Goal: Information Seeking & Learning: Learn about a topic

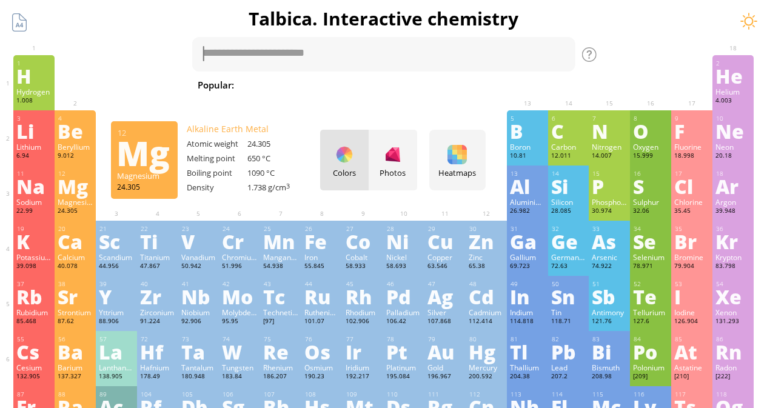
click at [80, 196] on div "Mg" at bounding box center [75, 185] width 35 height 19
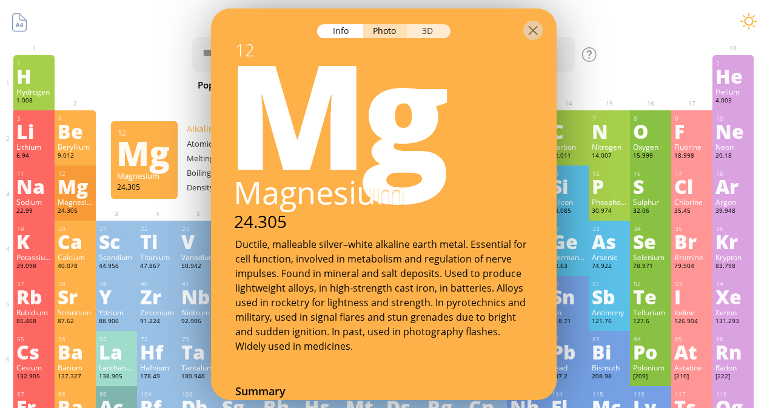
click at [425, 25] on div "3D" at bounding box center [429, 31] width 44 height 14
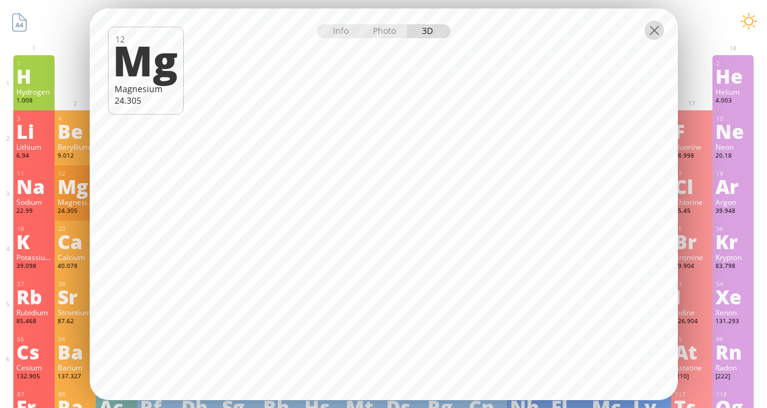
click at [650, 32] on div at bounding box center [654, 29] width 19 height 19
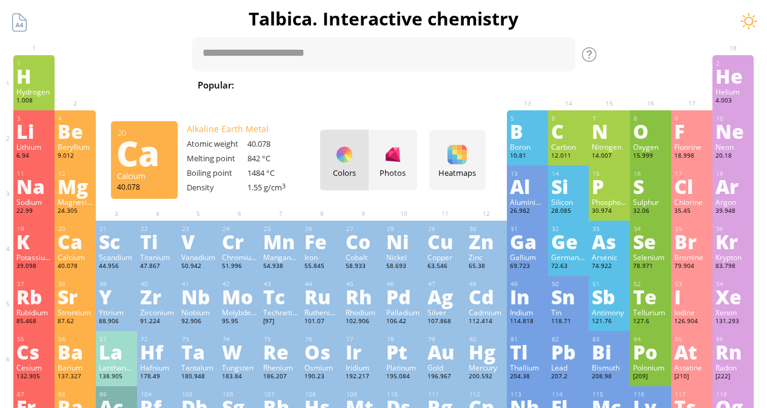
click at [70, 240] on div "Ca" at bounding box center [75, 241] width 35 height 19
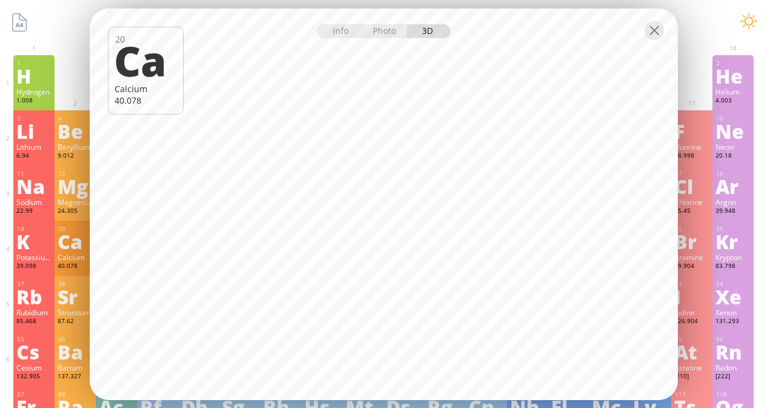
click at [433, 35] on div "Info Photo 3D" at bounding box center [383, 31] width 133 height 14
click at [426, 30] on div "Info Photo 3D" at bounding box center [383, 31] width 133 height 14
click at [370, 26] on div "Photo" at bounding box center [385, 31] width 44 height 14
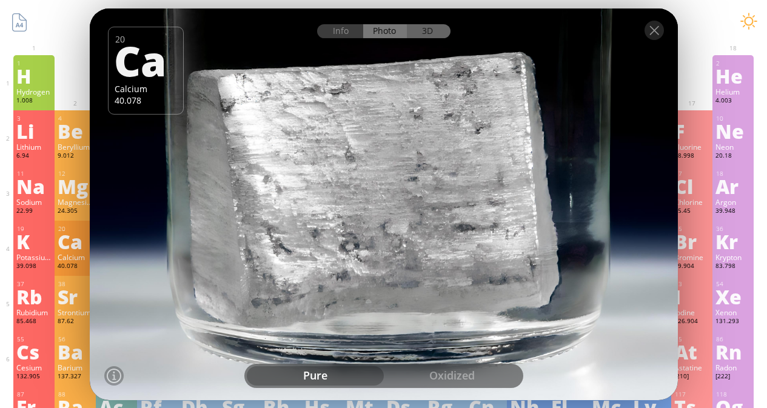
click at [415, 30] on div "3D" at bounding box center [429, 31] width 44 height 14
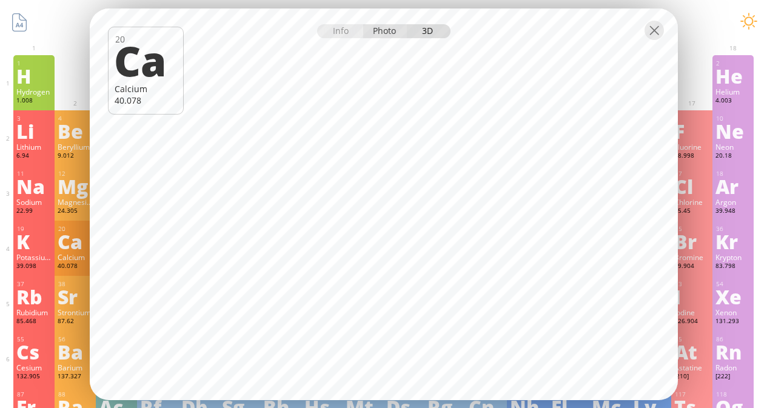
click at [389, 36] on div "Photo" at bounding box center [385, 31] width 44 height 14
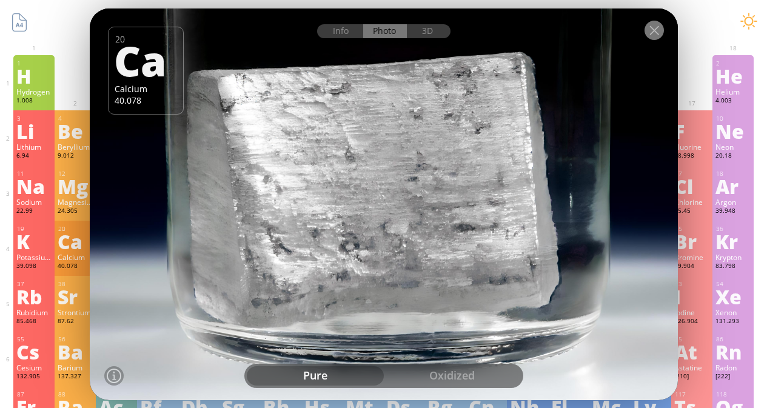
click at [656, 31] on div at bounding box center [654, 29] width 19 height 19
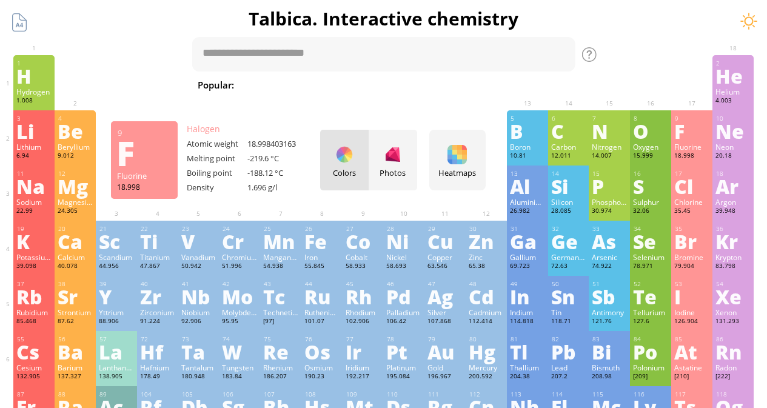
click at [699, 112] on div "9 F Fluorine 18.998 −1 −1 -219.6 °C -188.12 °C 1.696 g/l [He]2s 2 2p 5" at bounding box center [691, 137] width 41 height 55
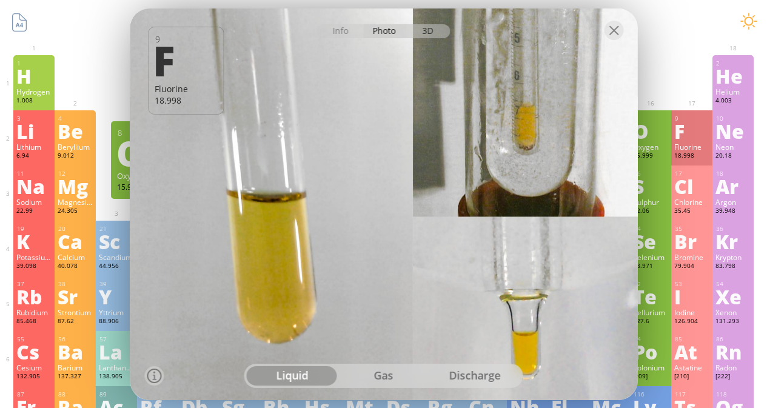
click at [437, 29] on div "3D" at bounding box center [429, 31] width 44 height 14
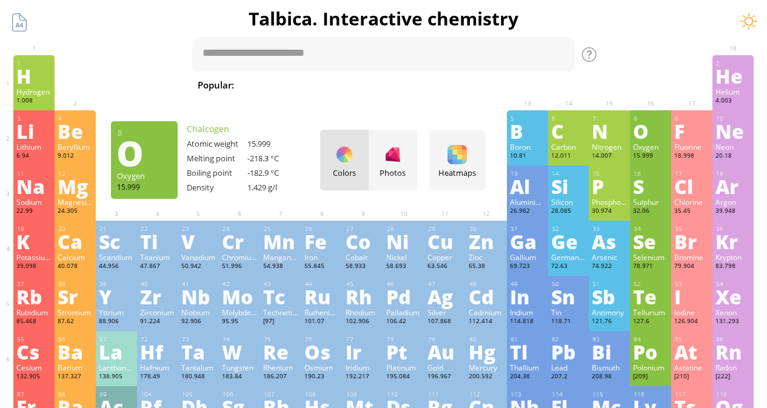
drag, startPoint x: 649, startPoint y: 27, endPoint x: 602, endPoint y: 13, distance: 49.3
click at [602, 13] on h1 "Talbica. Interactive chemistry" at bounding box center [383, 18] width 755 height 25
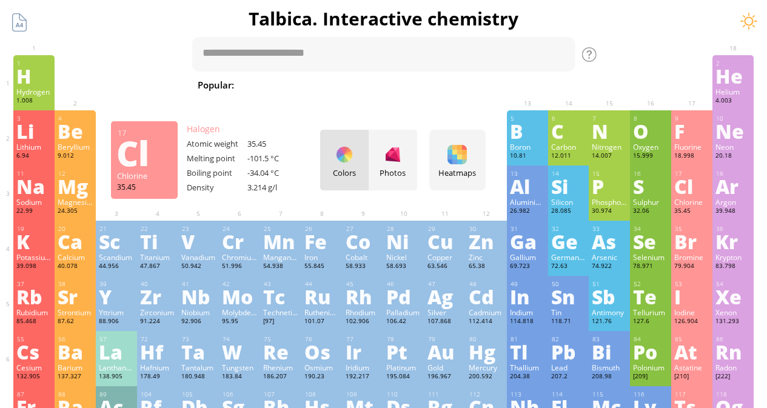
click at [693, 191] on div "Cl" at bounding box center [691, 185] width 35 height 19
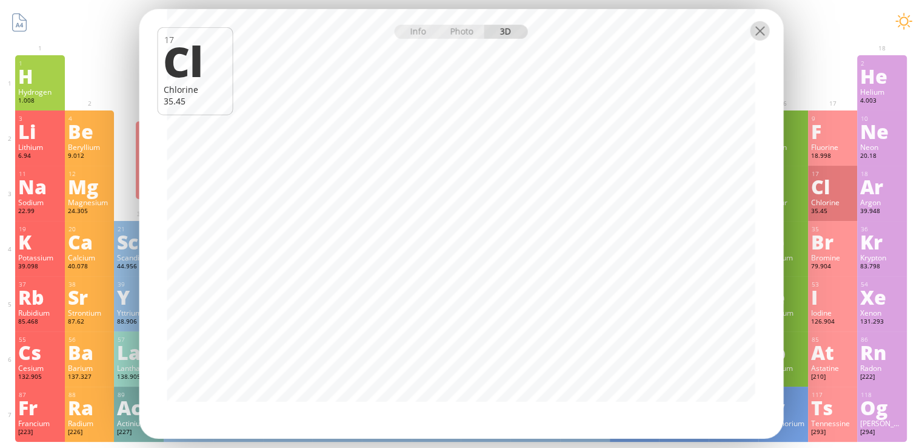
click at [757, 35] on div at bounding box center [759, 30] width 19 height 19
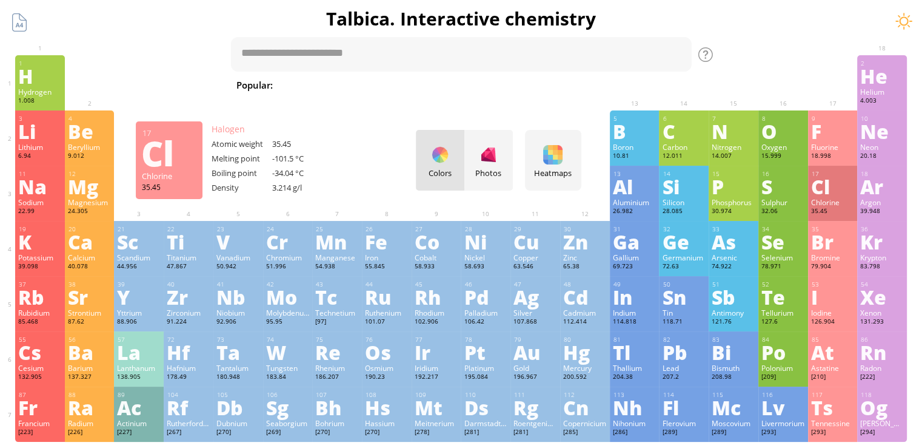
click at [760, 25] on div at bounding box center [759, 30] width 19 height 19
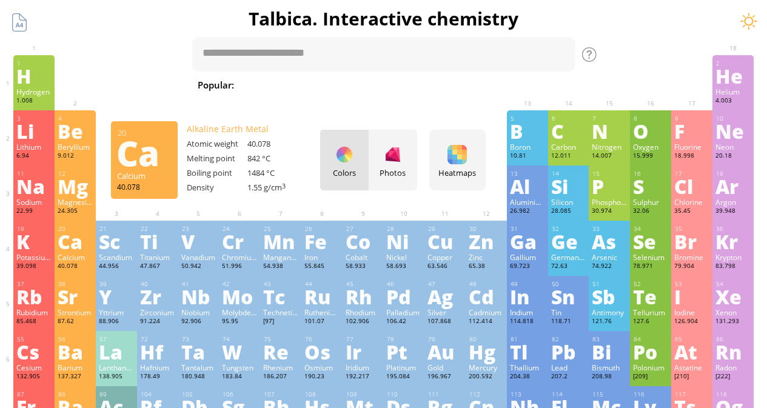
click at [62, 232] on div "Ca" at bounding box center [75, 241] width 35 height 19
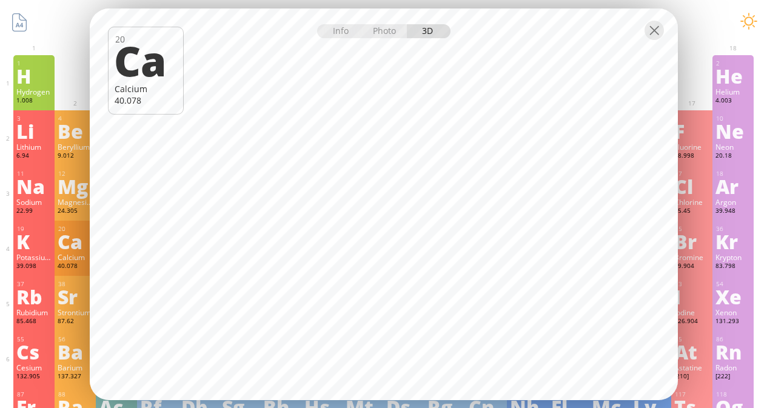
click at [441, 29] on div "Info Photo 3D" at bounding box center [383, 31] width 133 height 14
click at [438, 27] on div "Info Photo 3D" at bounding box center [383, 31] width 133 height 14
click at [651, 31] on div at bounding box center [654, 29] width 19 height 19
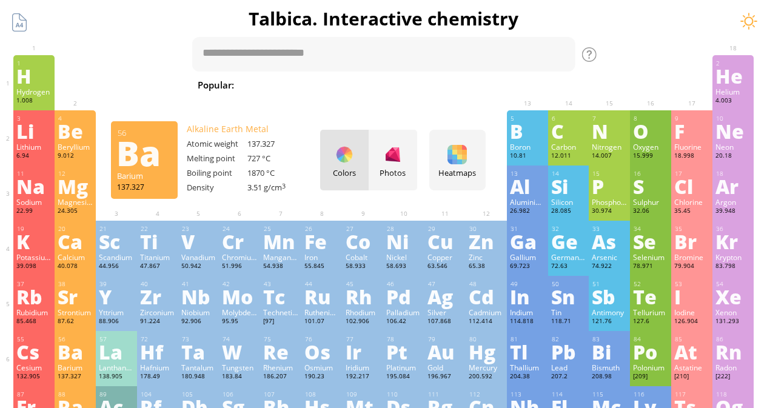
click at [67, 343] on div "Ba" at bounding box center [75, 351] width 35 height 19
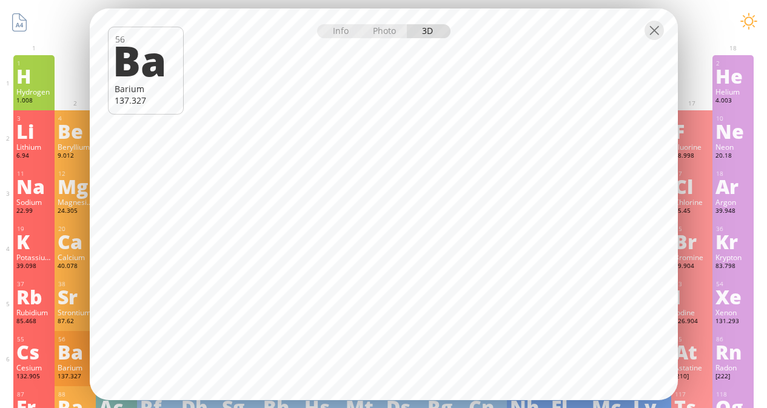
click at [428, 31] on div "Info Photo 3D" at bounding box center [383, 31] width 133 height 14
click at [440, 29] on div "Info Photo 3D" at bounding box center [383, 31] width 133 height 14
click at [379, 22] on div at bounding box center [384, 29] width 588 height 42
click at [380, 33] on div "Photo" at bounding box center [385, 31] width 44 height 14
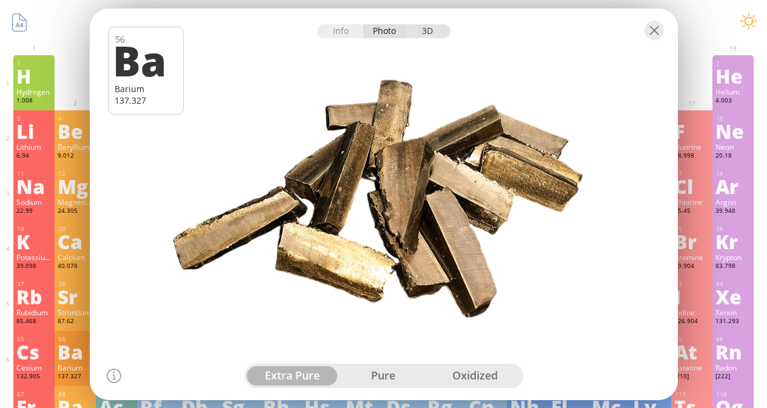
click at [427, 38] on div "3D" at bounding box center [429, 31] width 44 height 14
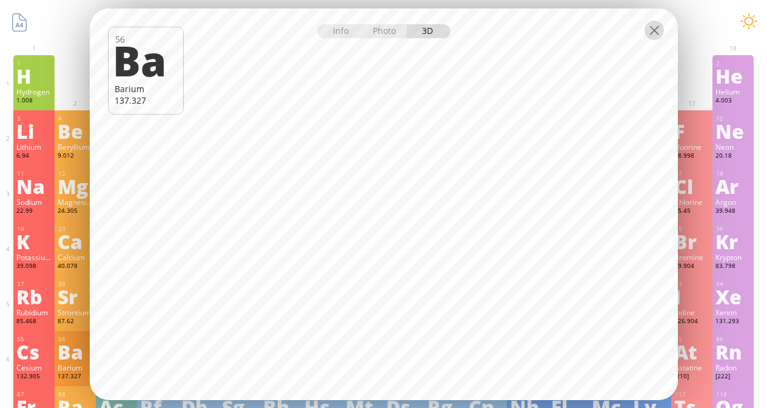
click at [650, 26] on div at bounding box center [654, 29] width 19 height 19
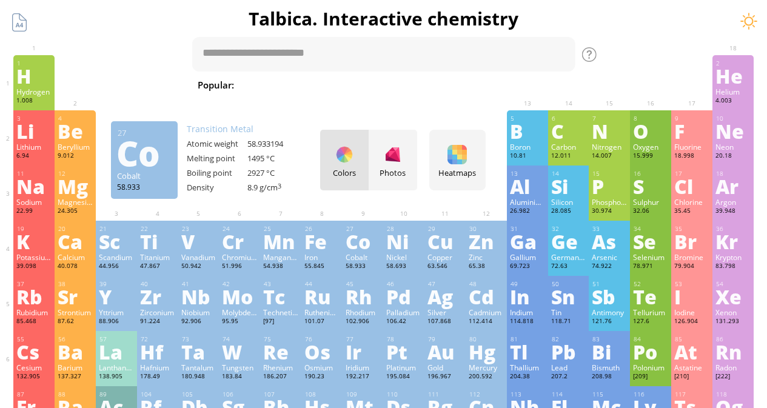
scroll to position [119, 0]
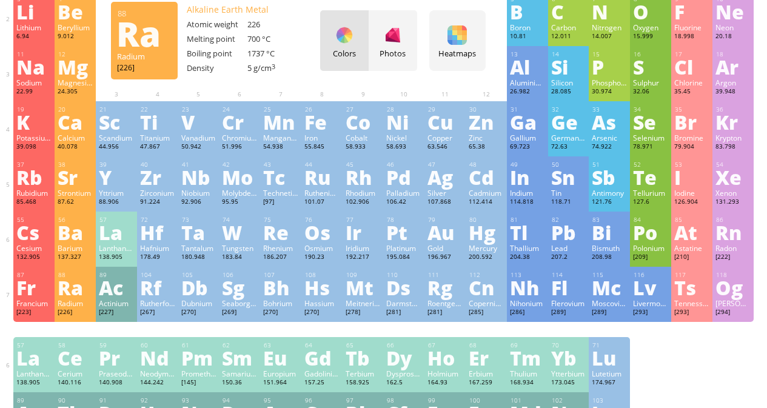
click at [58, 294] on div "88 Ra Radium [226] +2 +2 700 °C 1737 °C 5 g/cm 3 [Rn]7s 2" at bounding box center [75, 294] width 41 height 55
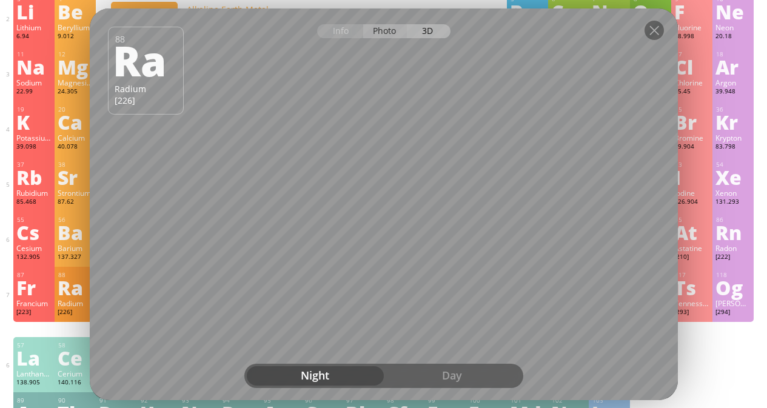
click at [398, 27] on div "Photo" at bounding box center [385, 31] width 44 height 14
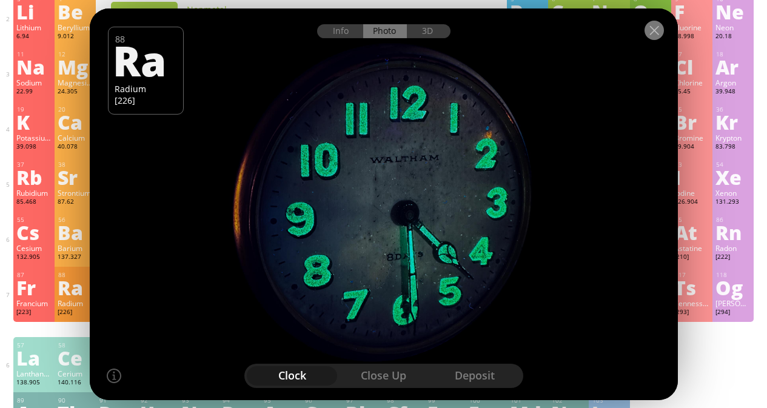
click at [651, 32] on div at bounding box center [654, 29] width 19 height 19
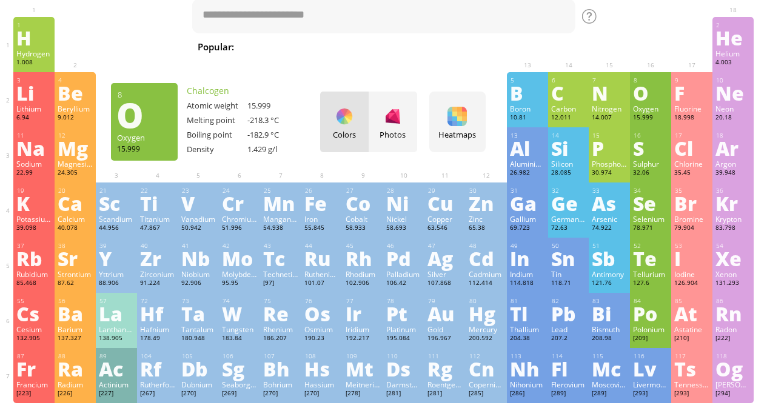
scroll to position [38, 0]
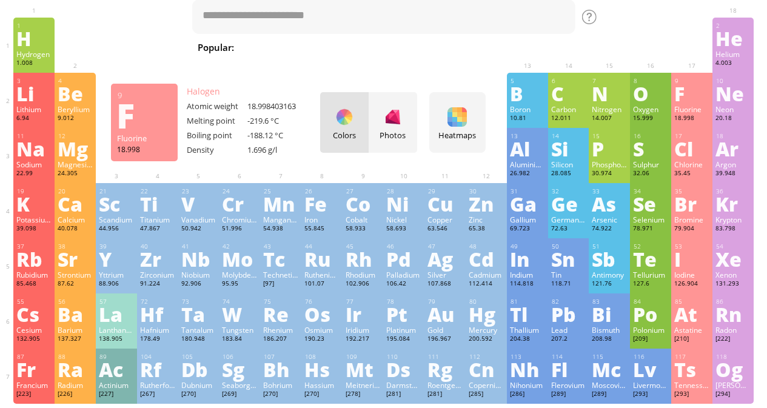
click at [686, 86] on div "F" at bounding box center [691, 93] width 35 height 19
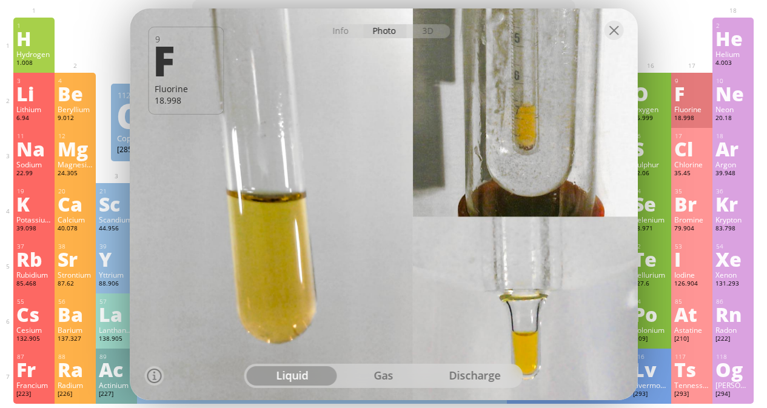
click at [469, 375] on div "discharge" at bounding box center [475, 375] width 92 height 19
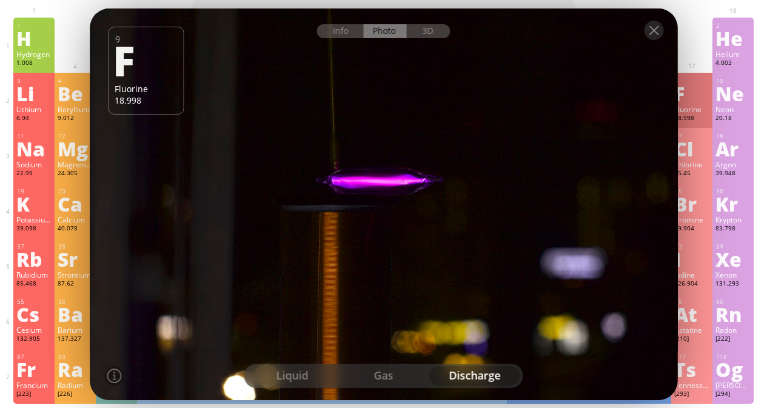
click at [403, 377] on div "gas" at bounding box center [384, 375] width 92 height 19
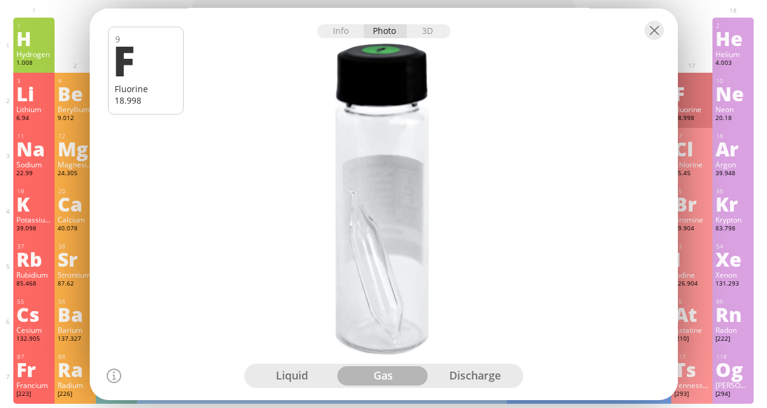
click at [311, 377] on div "liquid" at bounding box center [293, 375] width 92 height 19
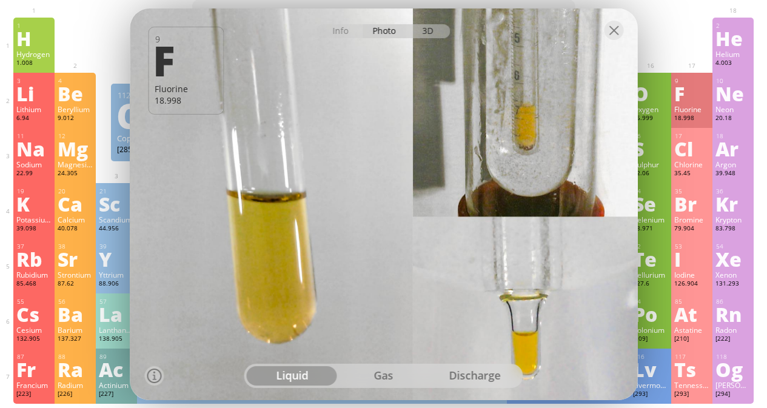
click at [431, 32] on div "3D" at bounding box center [429, 31] width 44 height 14
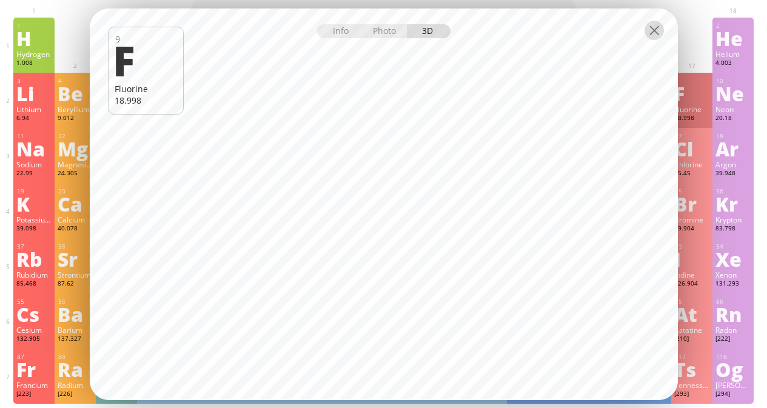
click at [658, 25] on div at bounding box center [654, 29] width 19 height 19
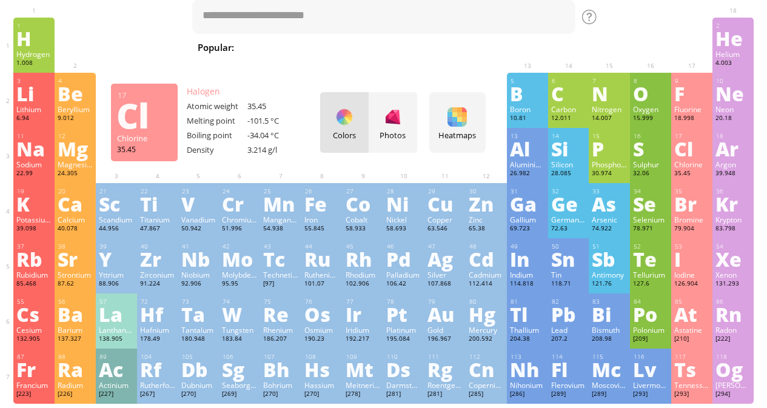
click at [691, 142] on div "Cl" at bounding box center [691, 148] width 35 height 19
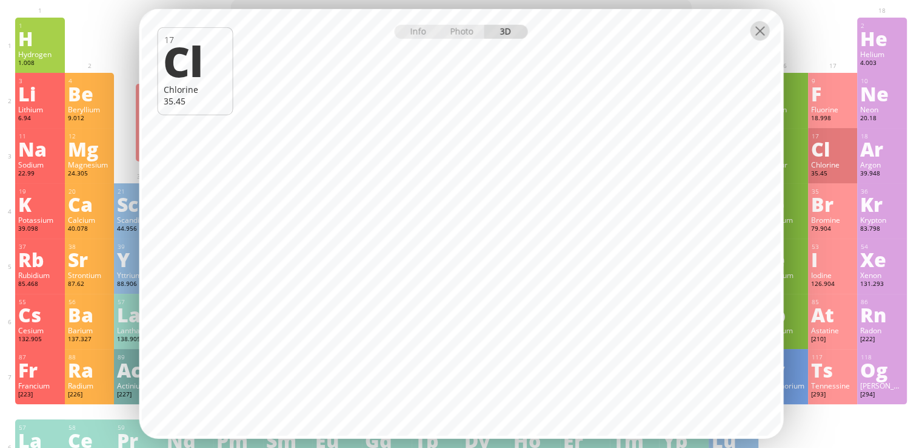
click at [756, 30] on div at bounding box center [759, 30] width 19 height 19
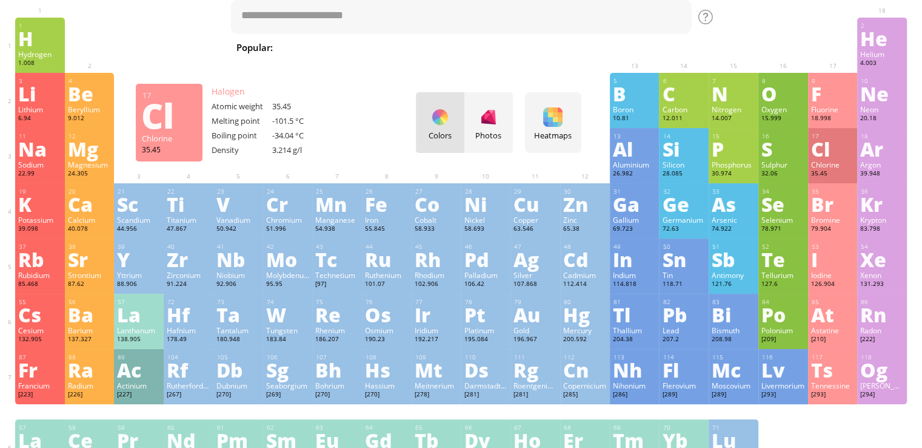
click at [763, 34] on div at bounding box center [759, 30] width 19 height 19
